Goal: Task Accomplishment & Management: Use online tool/utility

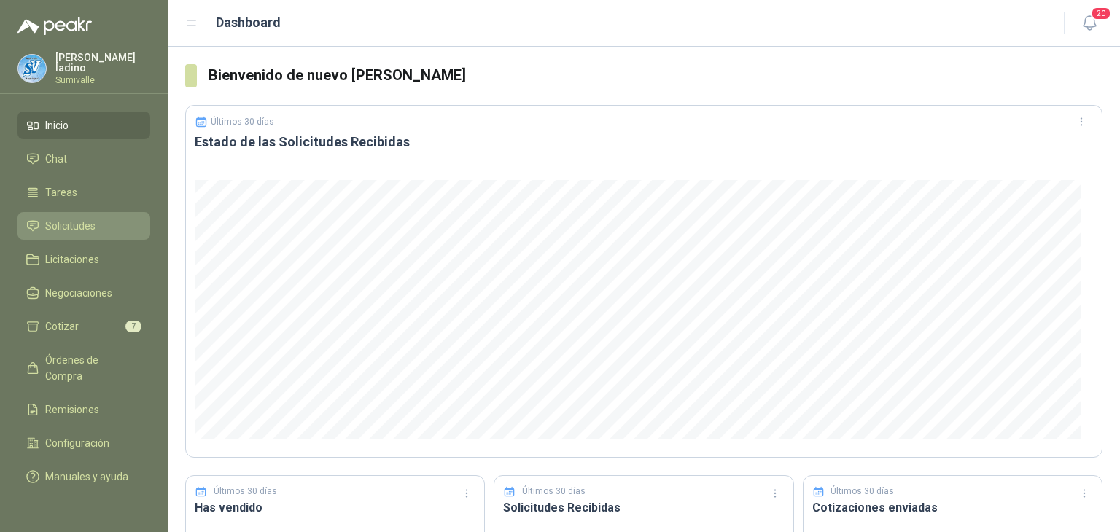
click at [85, 223] on span "Solicitudes" at bounding box center [70, 226] width 50 height 16
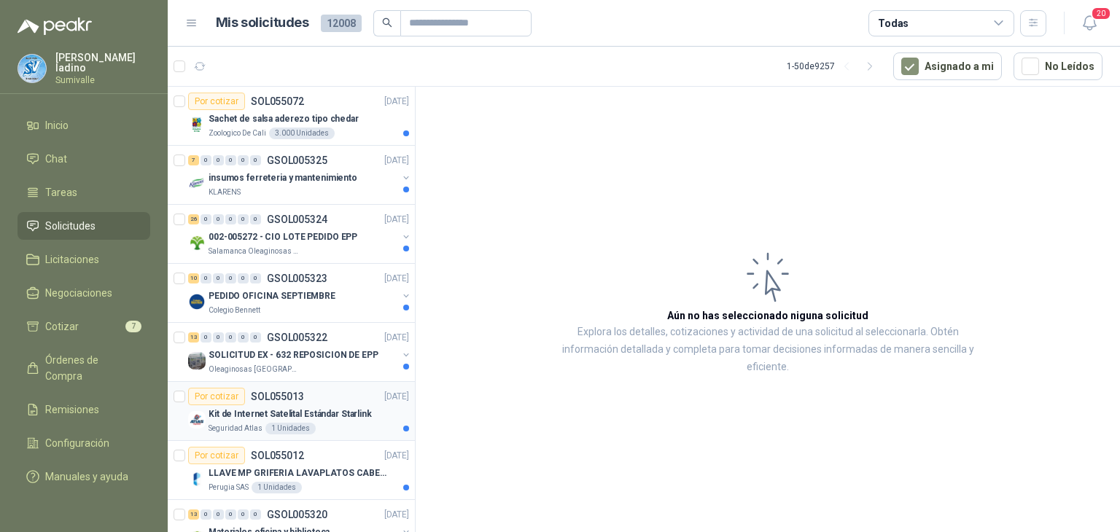
click at [335, 411] on p "Kit de Internet Satelital Estándar Starlink" at bounding box center [289, 414] width 163 height 14
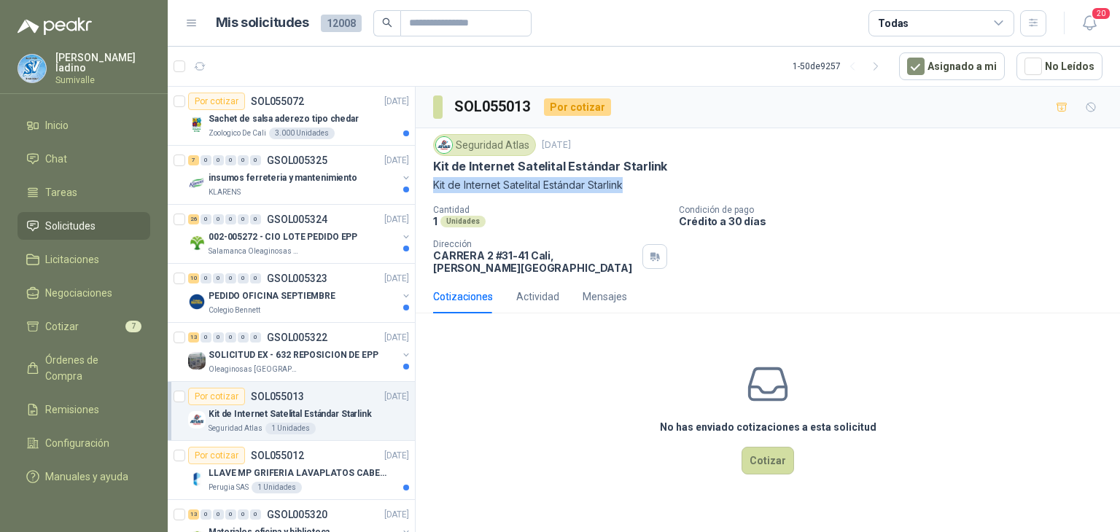
drag, startPoint x: 432, startPoint y: 183, endPoint x: 640, endPoint y: 190, distance: 207.9
click at [640, 190] on p "Kit de Internet Satelital Estándar Starlink" at bounding box center [767, 185] width 669 height 16
click at [763, 447] on button "Cotizar" at bounding box center [767, 461] width 52 height 28
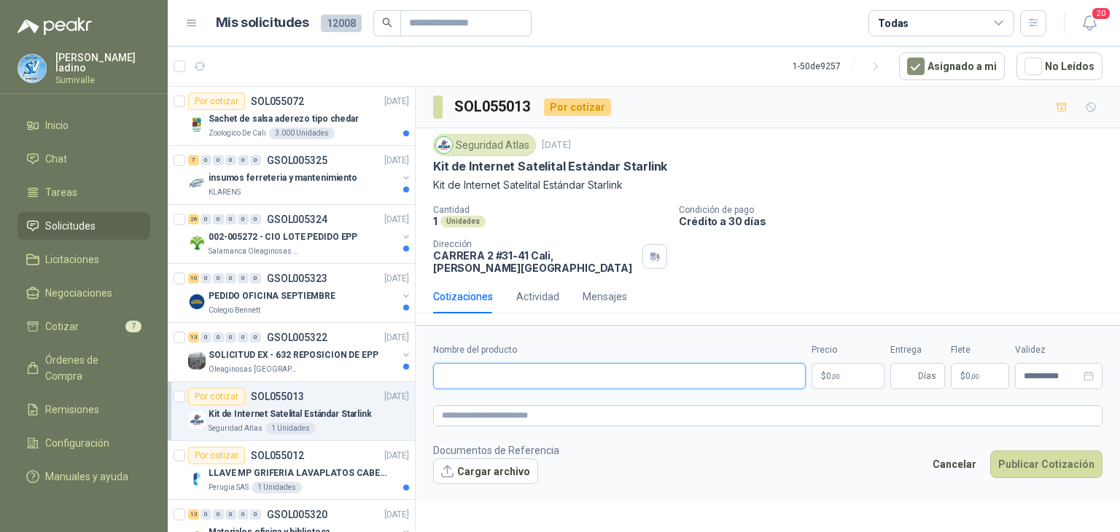
click at [636, 377] on input "Nombre del producto" at bounding box center [619, 376] width 373 height 26
click at [816, 370] on body "[PERSON_NAME] Sumivalle Inicio Chat Tareas Solicitudes Licitaciones Negociacion…" at bounding box center [560, 266] width 1120 height 532
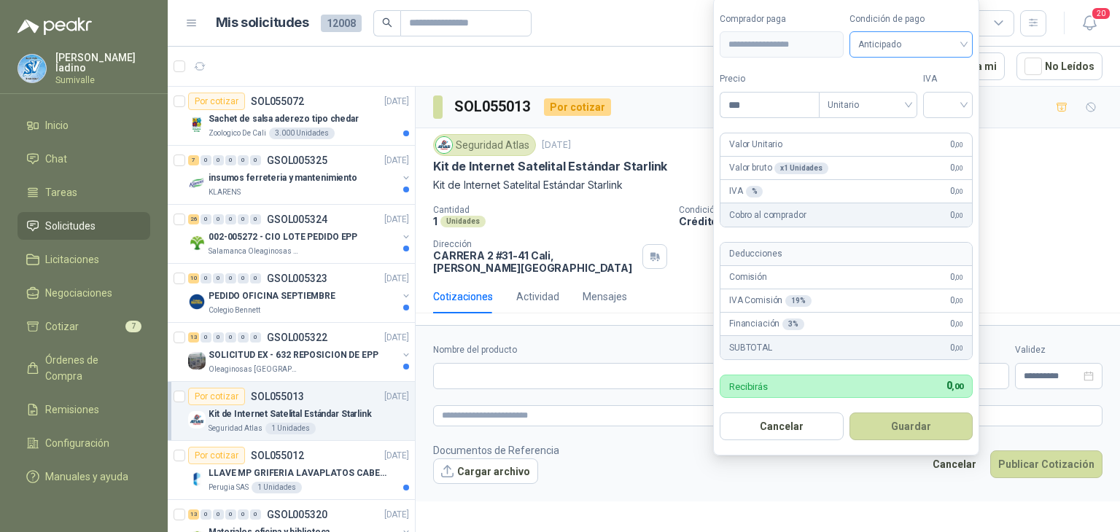
click at [865, 46] on span "Anticipado" at bounding box center [911, 45] width 106 height 22
click at [905, 100] on div "Crédito a 30 días" at bounding box center [913, 99] width 102 height 16
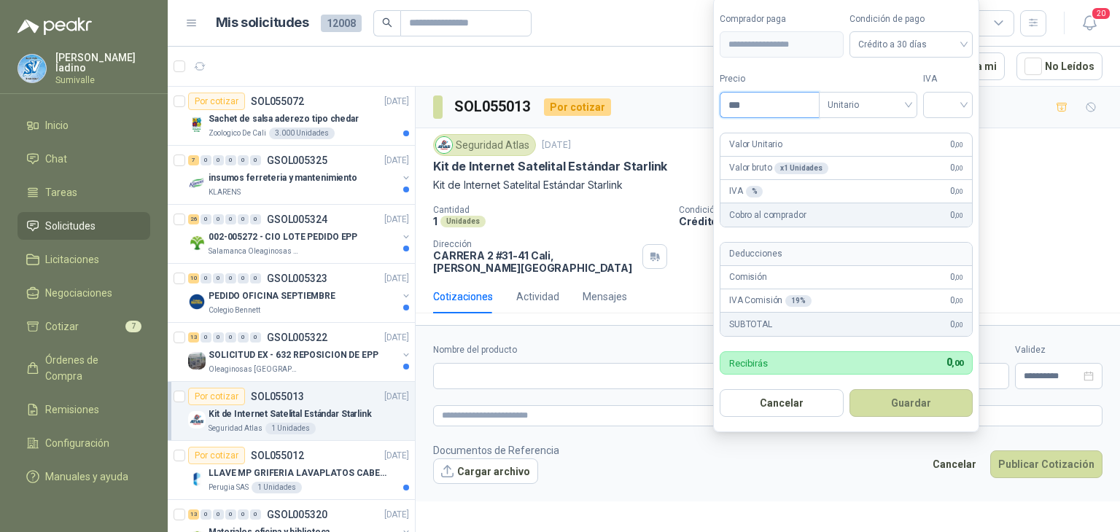
drag, startPoint x: 777, startPoint y: 101, endPoint x: 654, endPoint y: 109, distance: 123.4
click at [654, 109] on body "[PERSON_NAME] Sumivalle Inicio Chat Tareas Solicitudes Licitaciones Negociacion…" at bounding box center [560, 266] width 1120 height 532
type input "**********"
click at [954, 101] on input "search" at bounding box center [948, 104] width 32 height 22
click at [952, 132] on div "19%" at bounding box center [950, 136] width 27 height 16
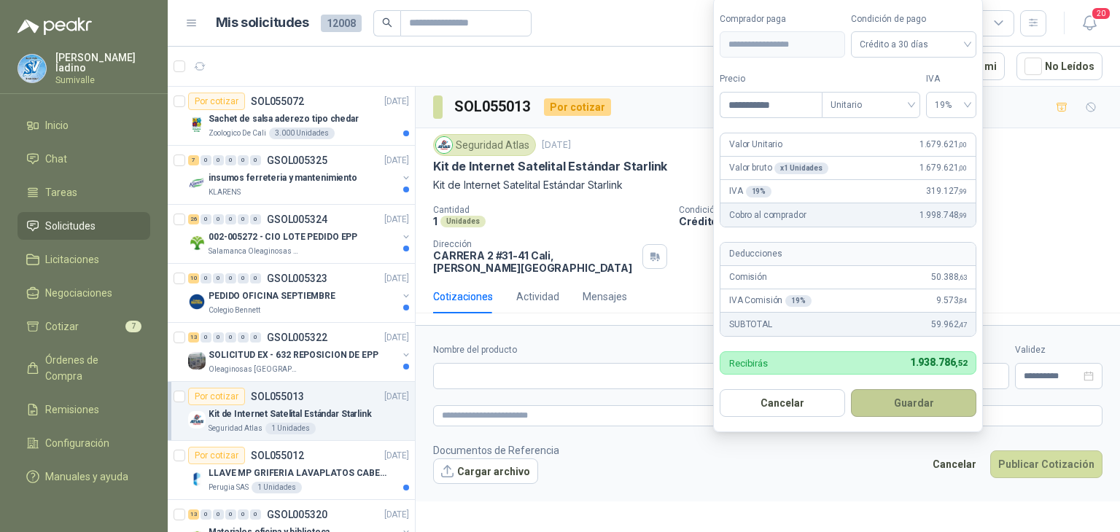
click at [904, 406] on button "Guardar" at bounding box center [913, 403] width 125 height 28
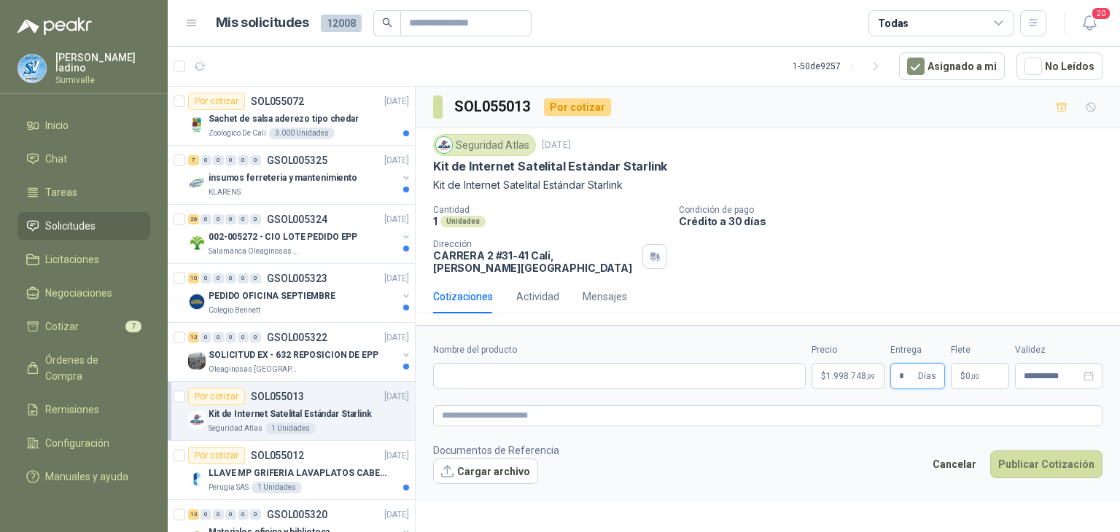
type input "*"
click at [978, 373] on span ",00" at bounding box center [974, 377] width 9 height 8
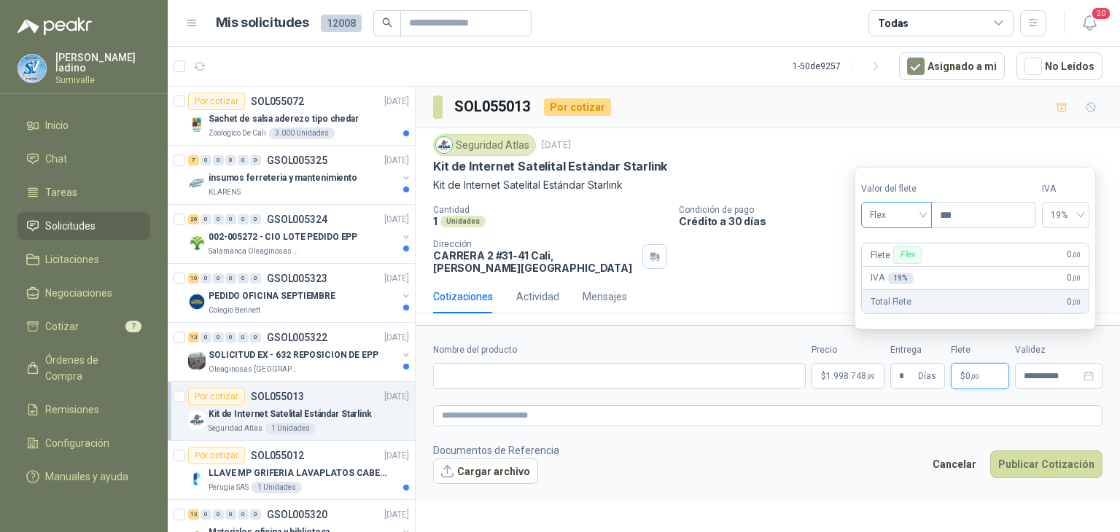
click at [921, 217] on span "Flex" at bounding box center [896, 215] width 53 height 22
click at [907, 270] on div "Incluido" at bounding box center [898, 269] width 51 height 16
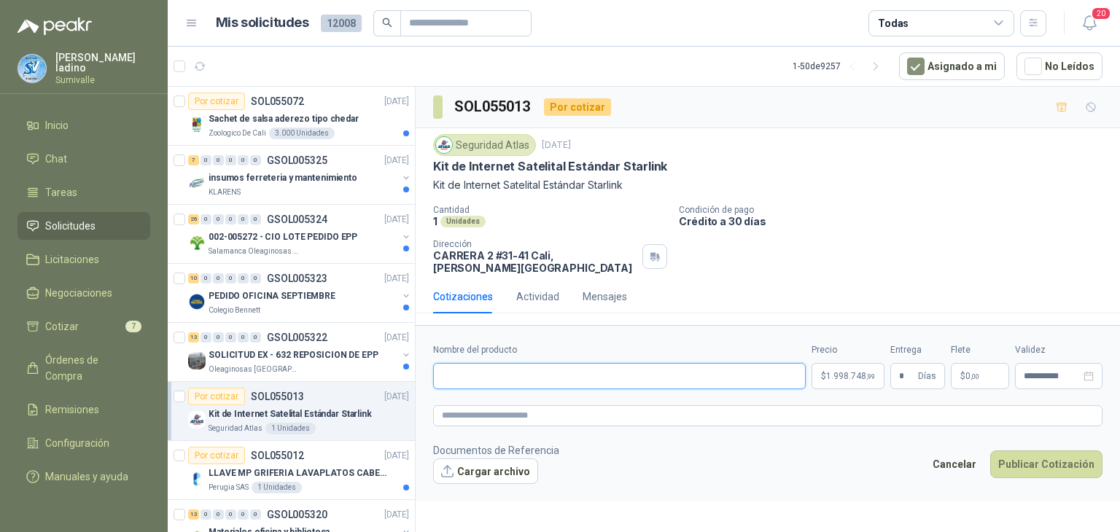
click at [586, 368] on input "Nombre del producto" at bounding box center [619, 376] width 373 height 26
paste input "**********"
type input "**********"
click at [1075, 462] on button "Publicar Cotización" at bounding box center [1046, 465] width 112 height 28
